Goal: Browse casually: Explore the website without a specific task or goal

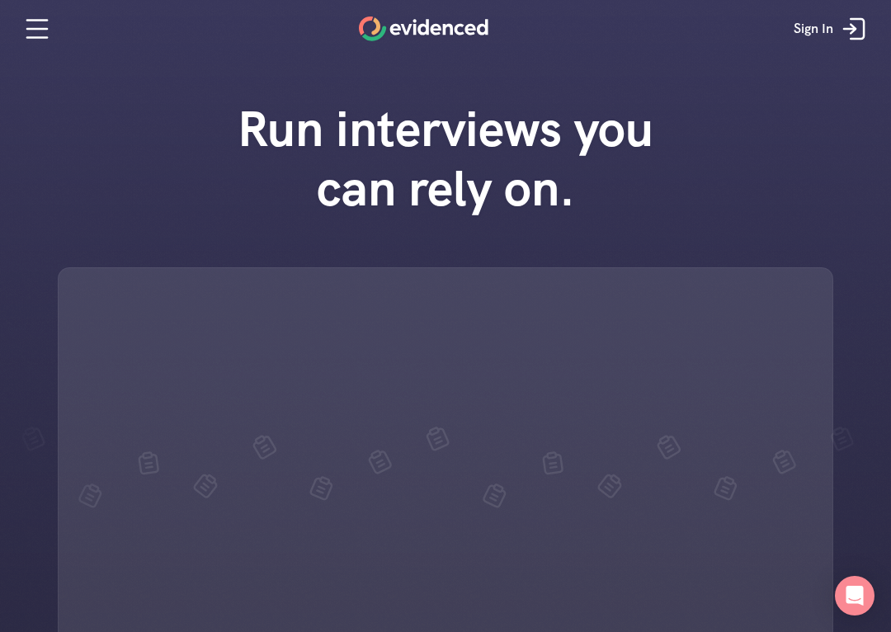
click at [863, 22] on icon at bounding box center [856, 29] width 13 height 20
